Goal: Information Seeking & Learning: Check status

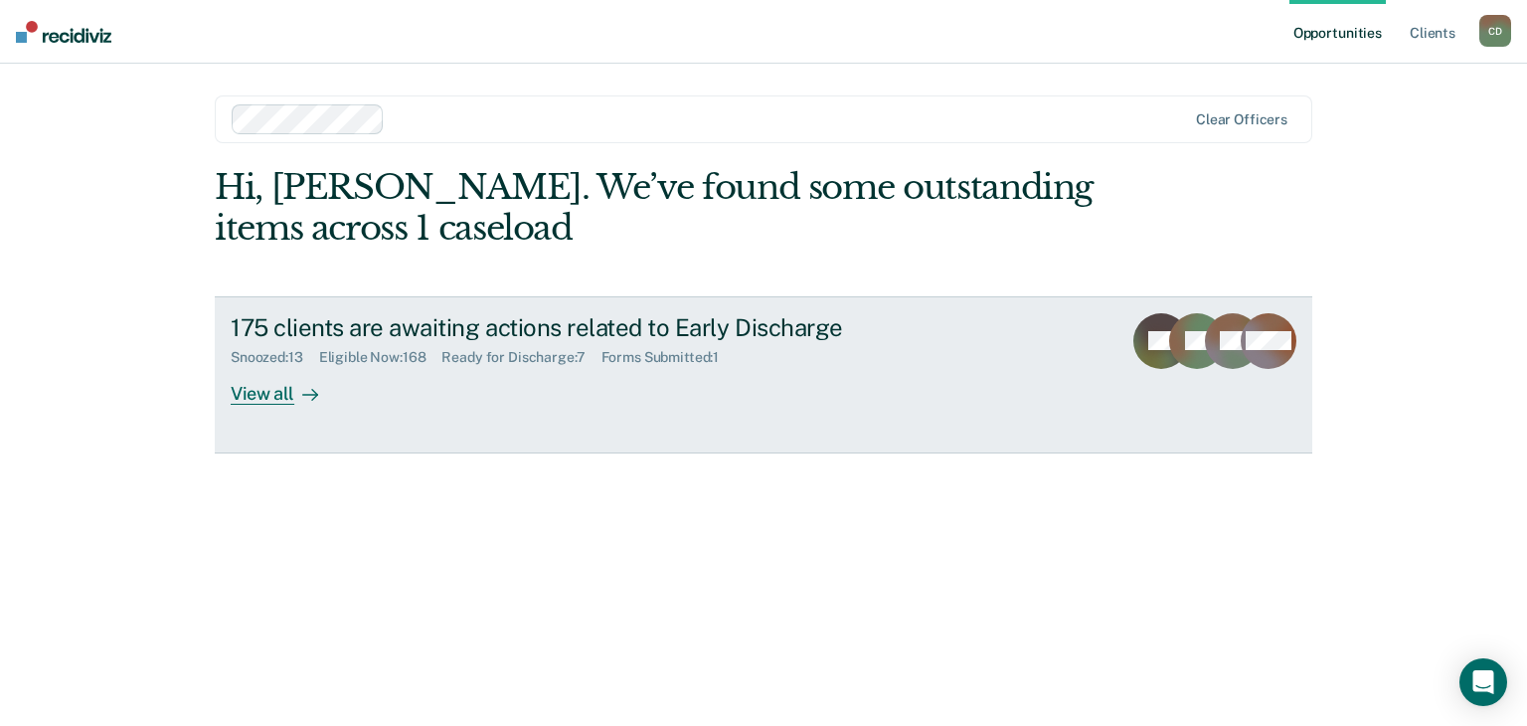
click at [278, 397] on div "View all" at bounding box center [286, 385] width 111 height 39
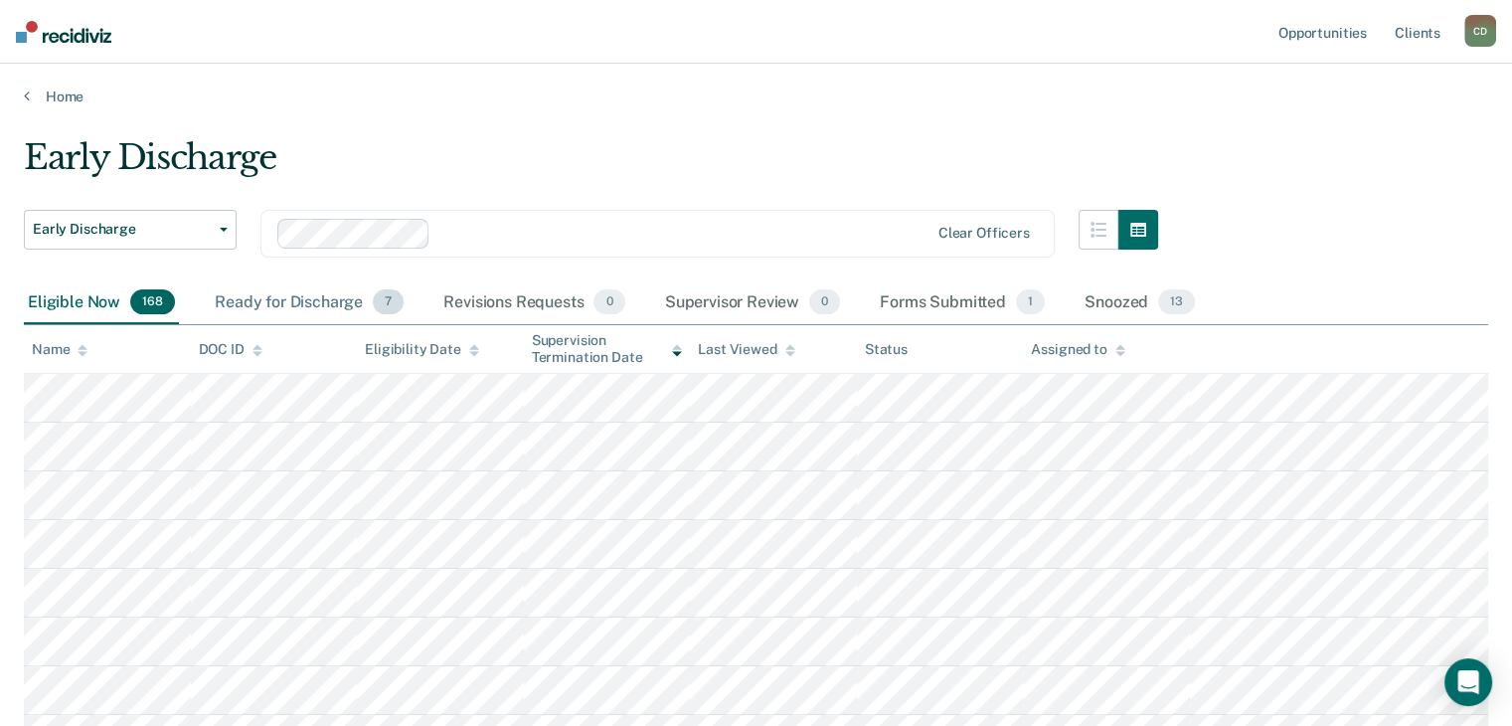
click at [307, 298] on div "Ready for Discharge 7" at bounding box center [309, 303] width 197 height 44
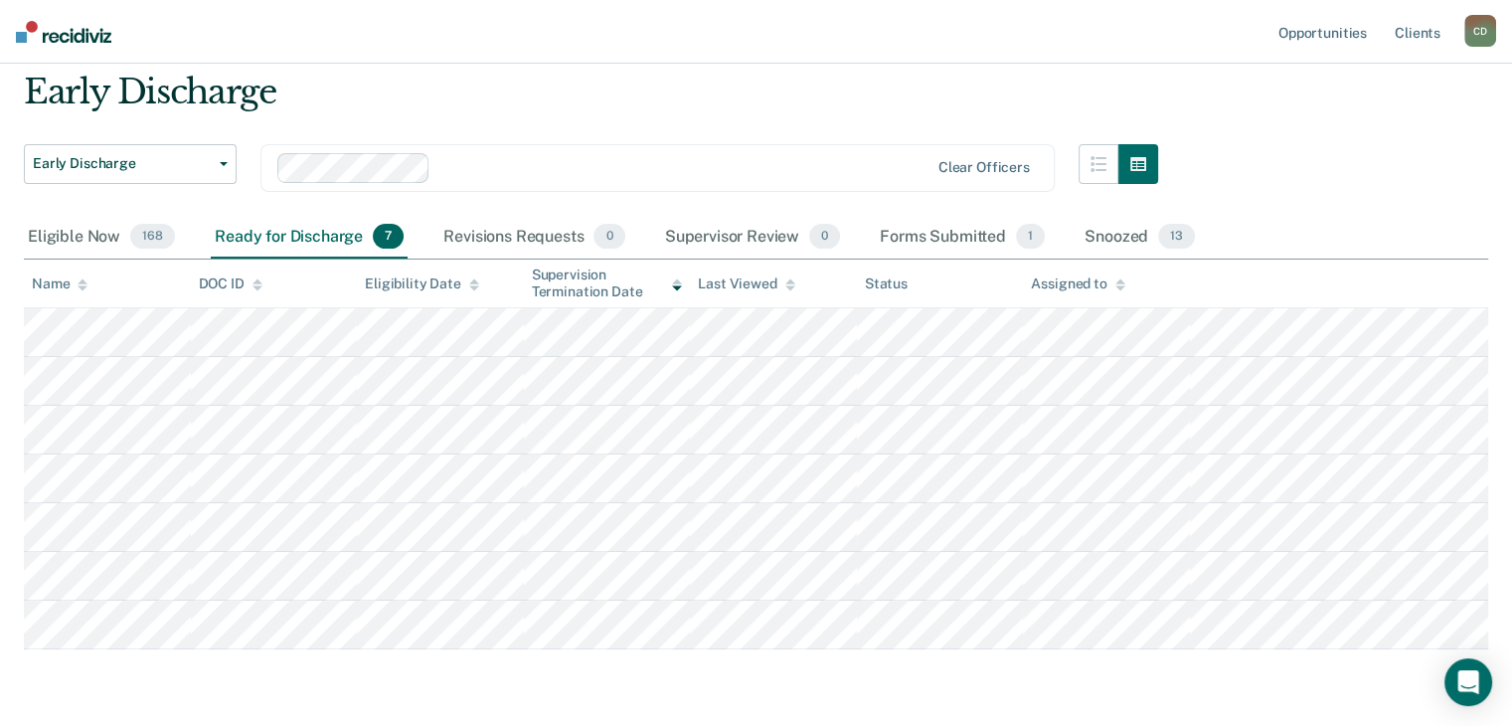
scroll to position [131, 0]
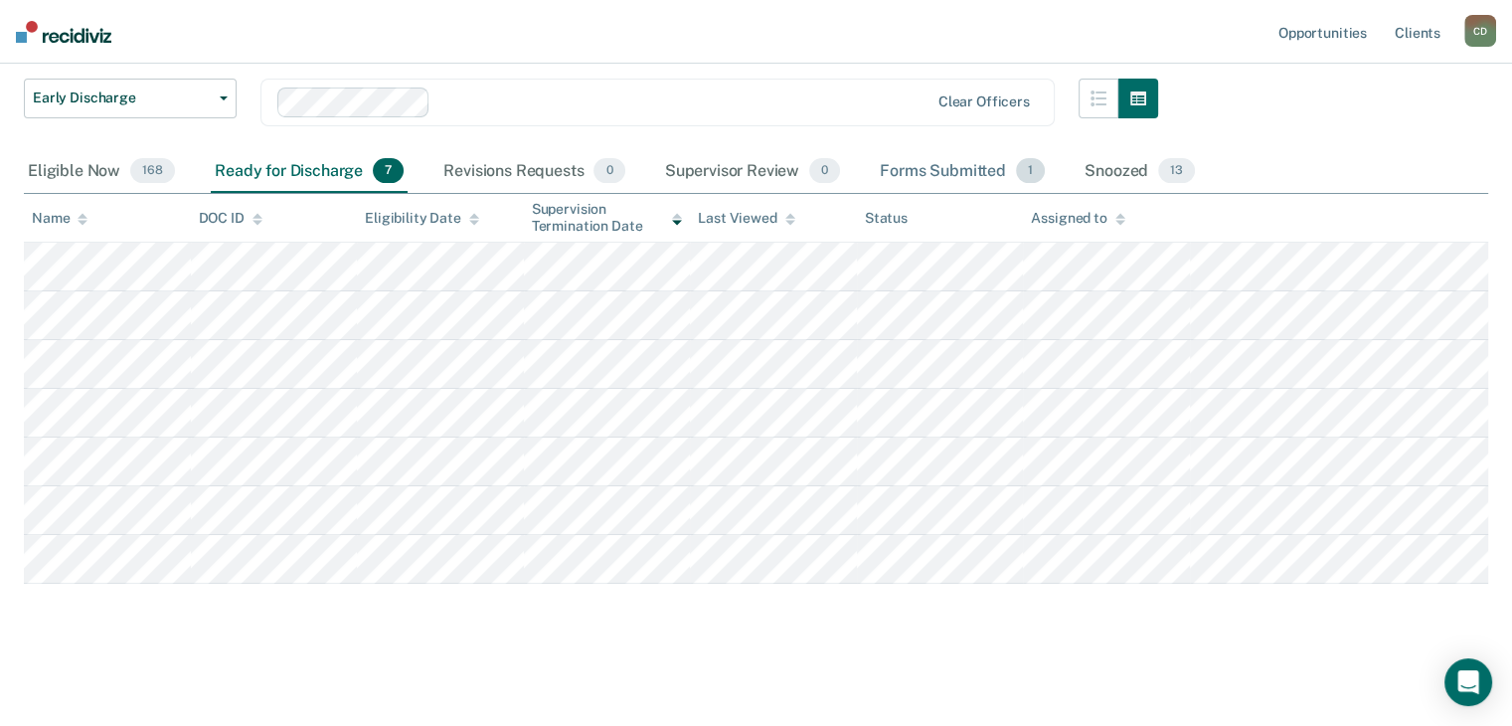
click at [911, 178] on div "Forms Submitted 1" at bounding box center [962, 172] width 173 height 44
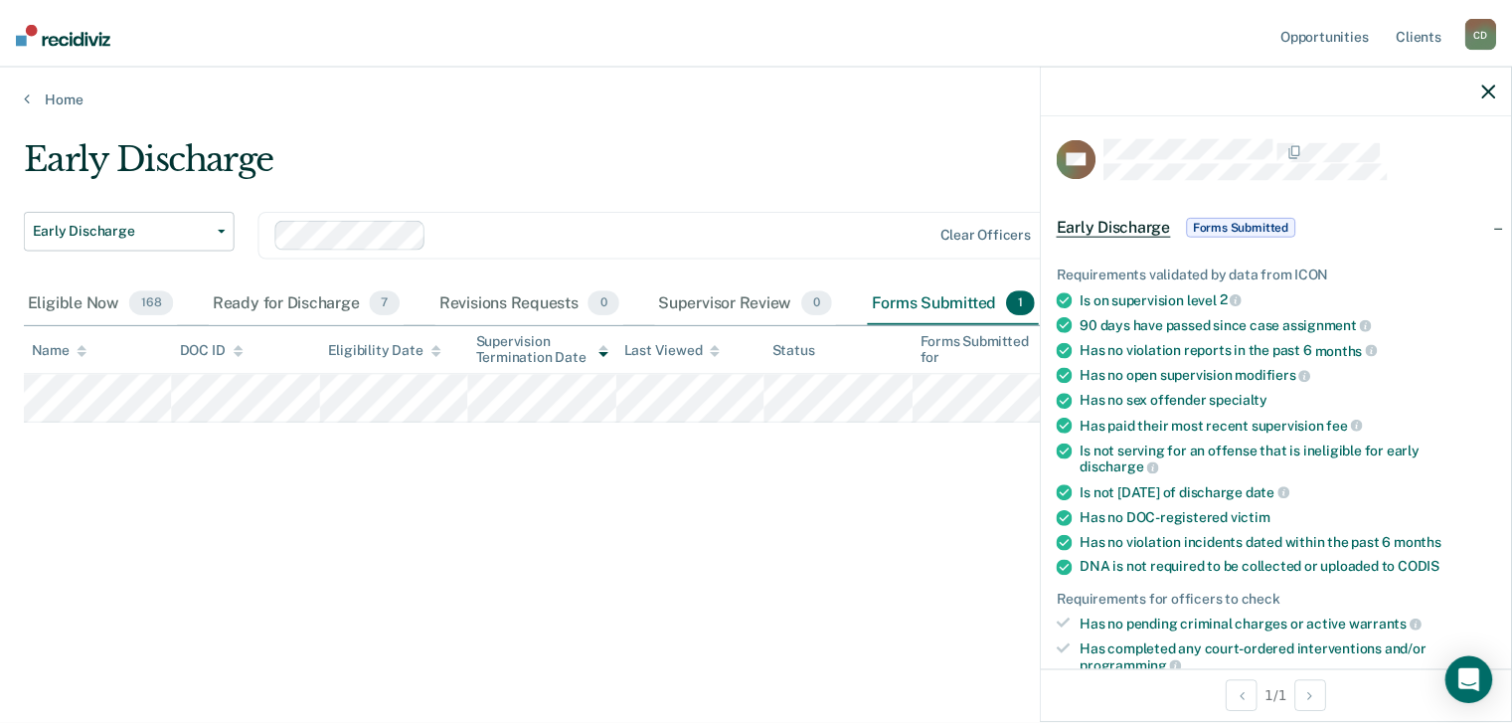
scroll to position [0, 0]
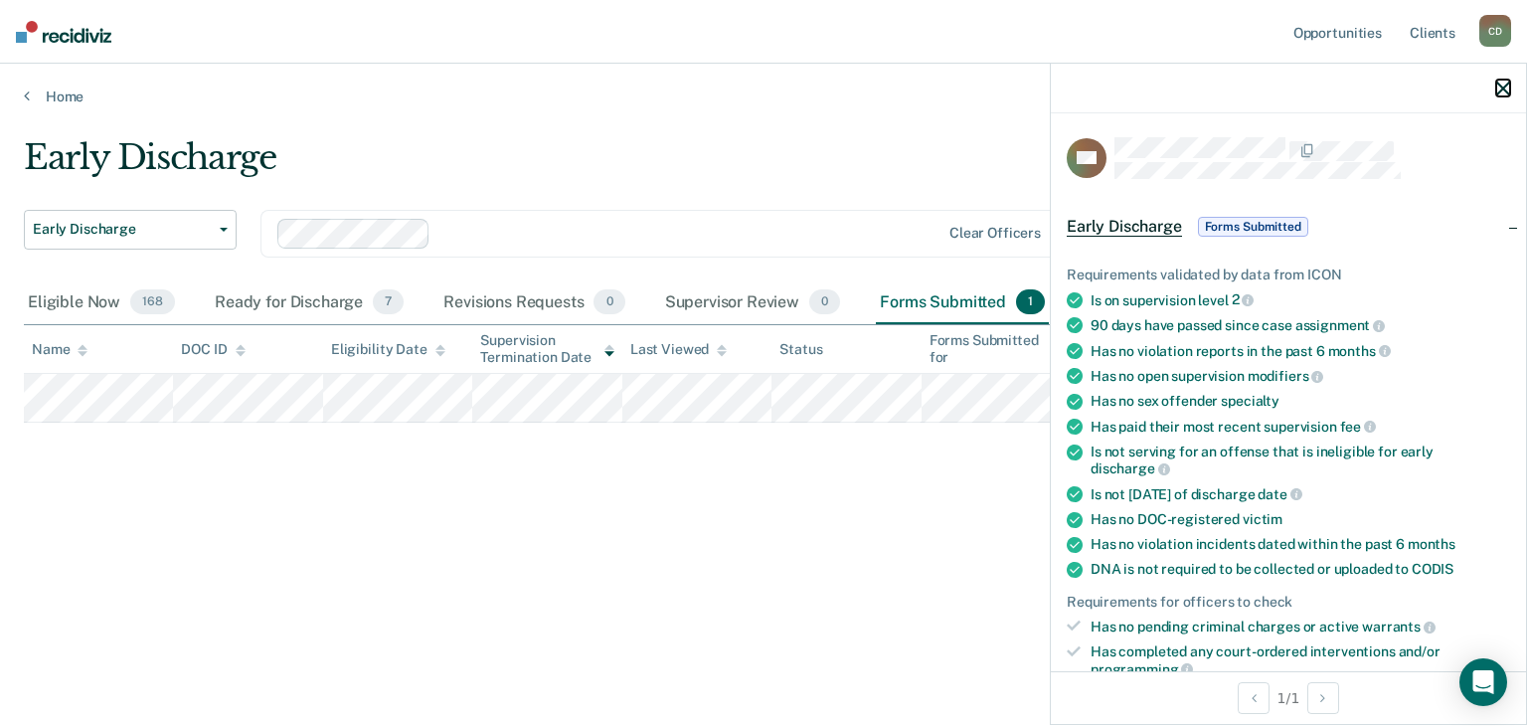
click at [1506, 91] on icon "button" at bounding box center [1503, 89] width 14 height 14
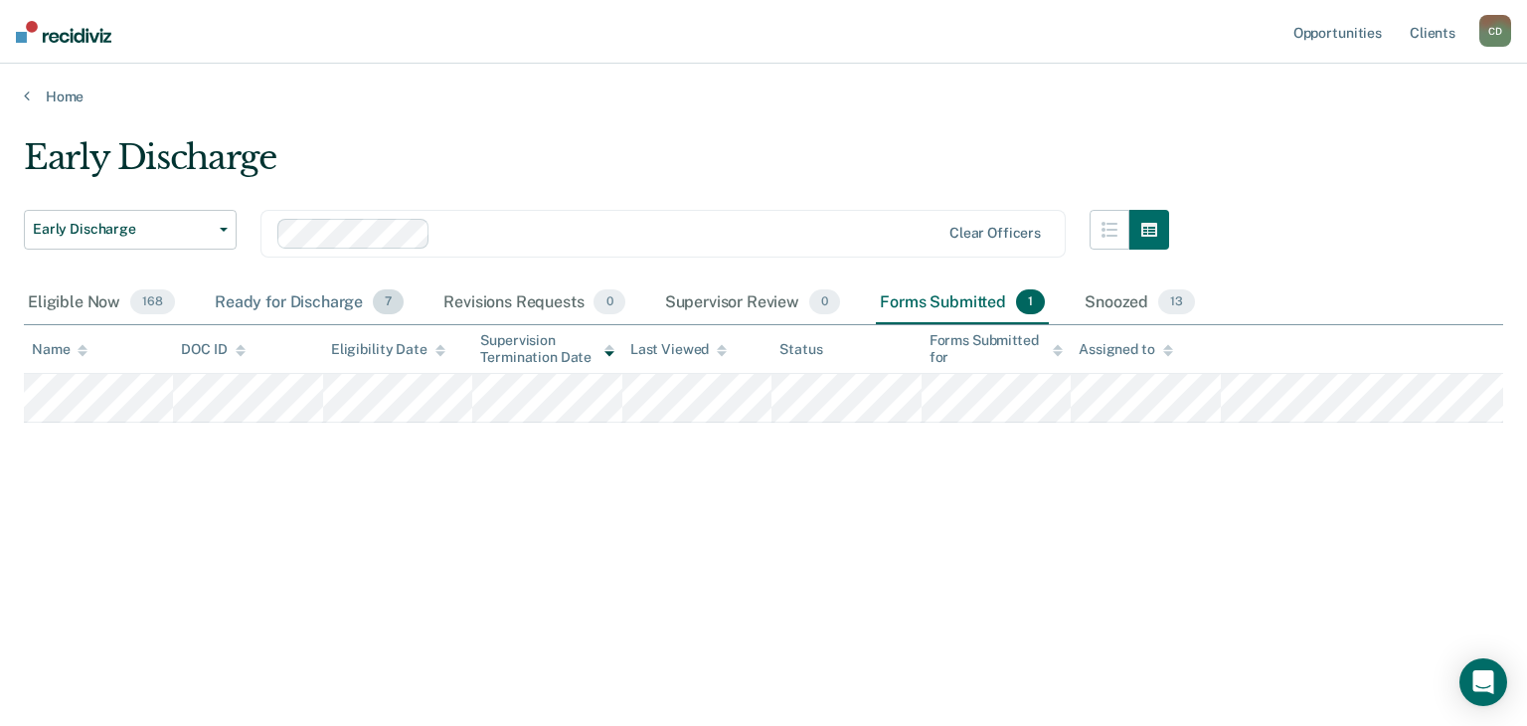
click at [295, 291] on div "Ready for Discharge 7" at bounding box center [309, 303] width 197 height 44
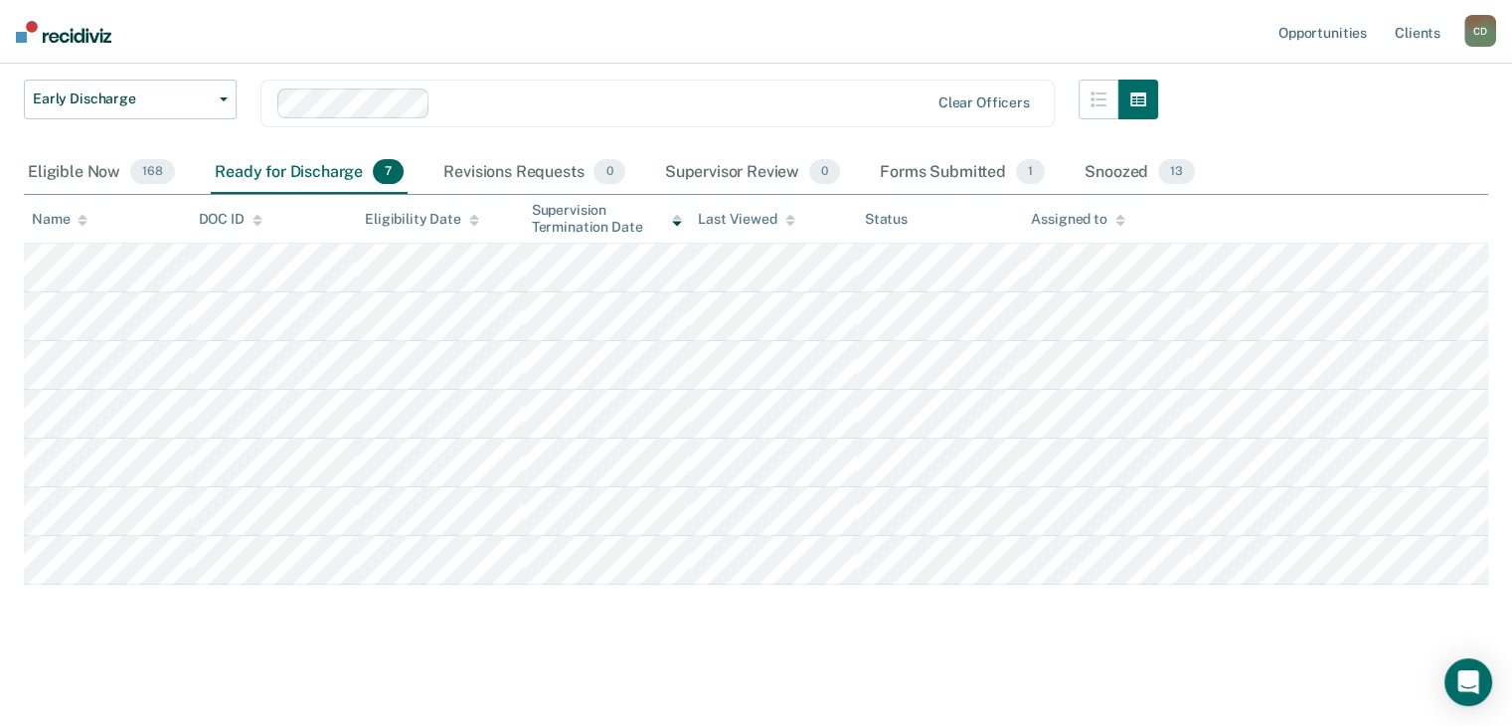
scroll to position [131, 0]
